Goal: Entertainment & Leisure: Browse casually

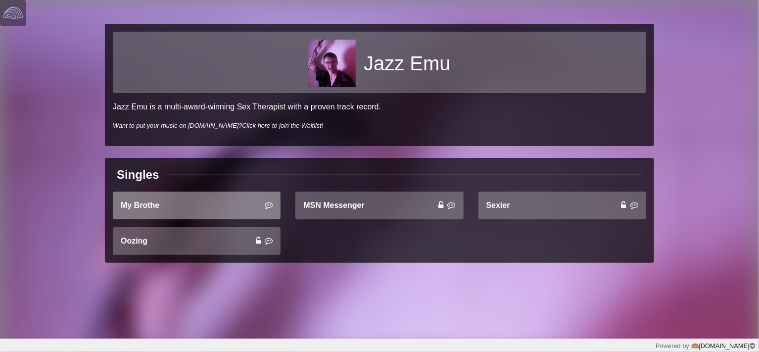
click at [164, 202] on link "My Brothe" at bounding box center [197, 205] width 168 height 28
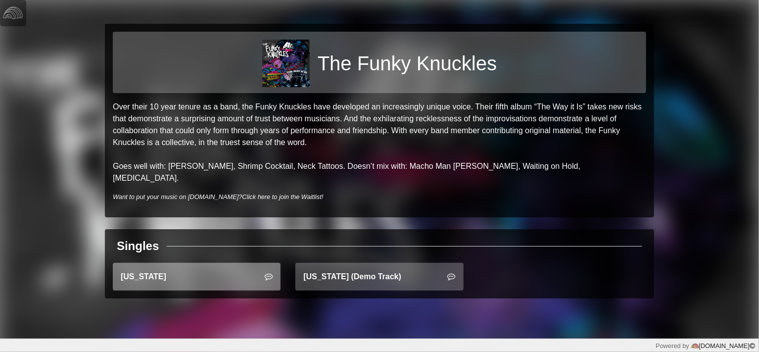
click at [220, 263] on link "Montana" at bounding box center [197, 277] width 168 height 28
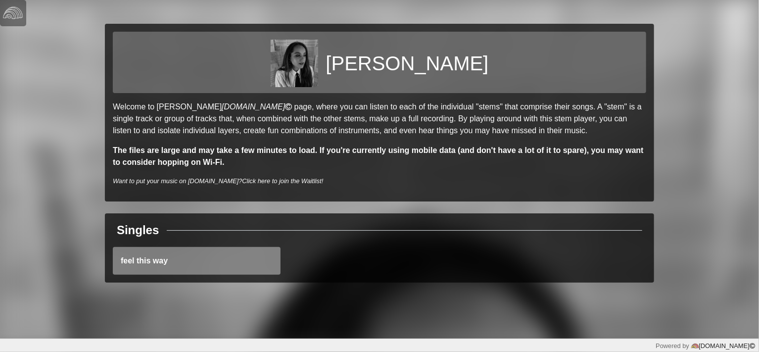
click at [171, 268] on link "feel this way" at bounding box center [197, 261] width 168 height 28
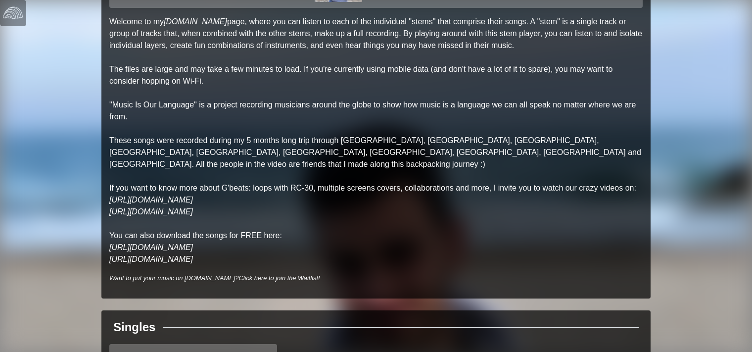
scroll to position [198, 0]
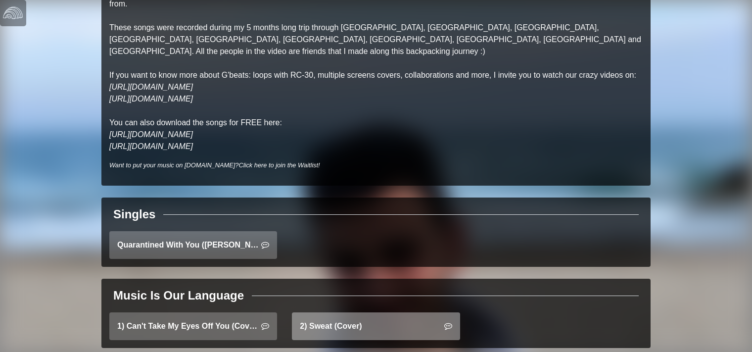
click at [335, 315] on link "2) Sweat (Cover)" at bounding box center [376, 326] width 168 height 28
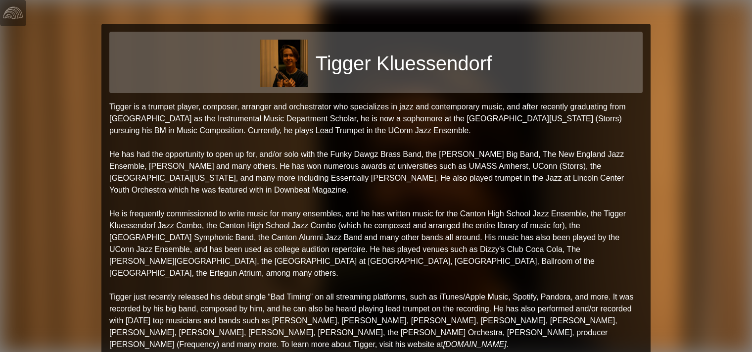
scroll to position [126, 0]
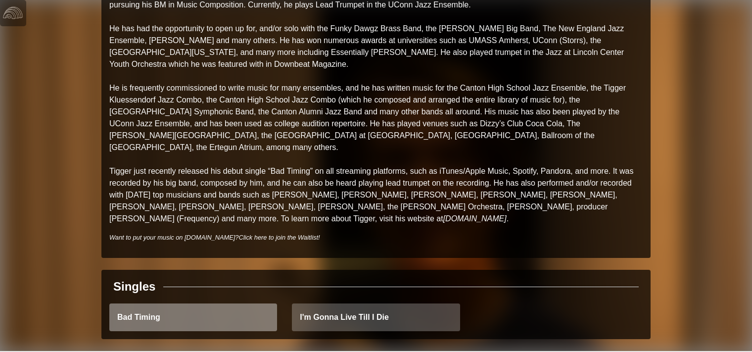
click at [177, 312] on link "Bad Timing" at bounding box center [193, 317] width 168 height 28
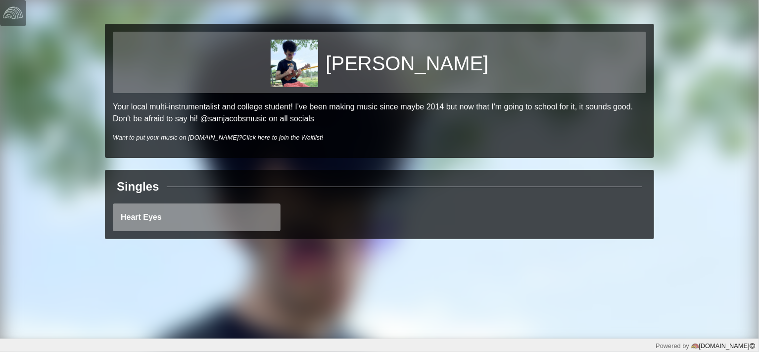
click at [219, 217] on link "Heart Eyes" at bounding box center [197, 217] width 168 height 28
